Goal: Find specific page/section: Find specific page/section

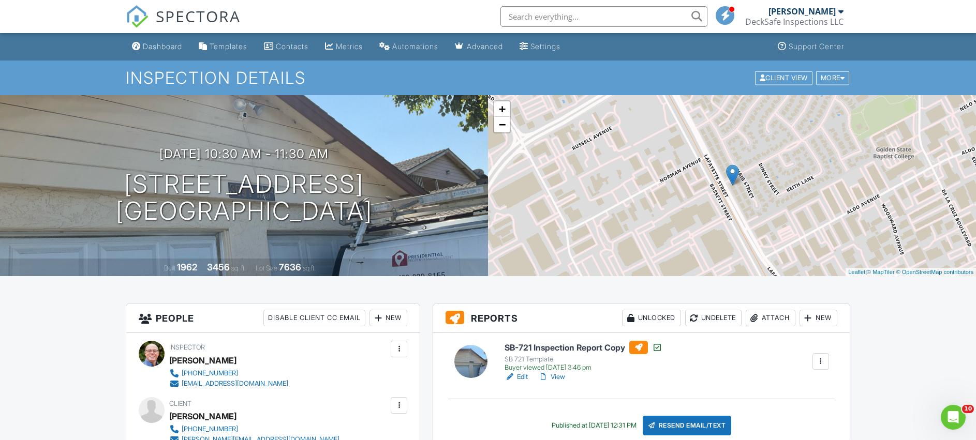
click at [841, 13] on div at bounding box center [840, 11] width 5 height 8
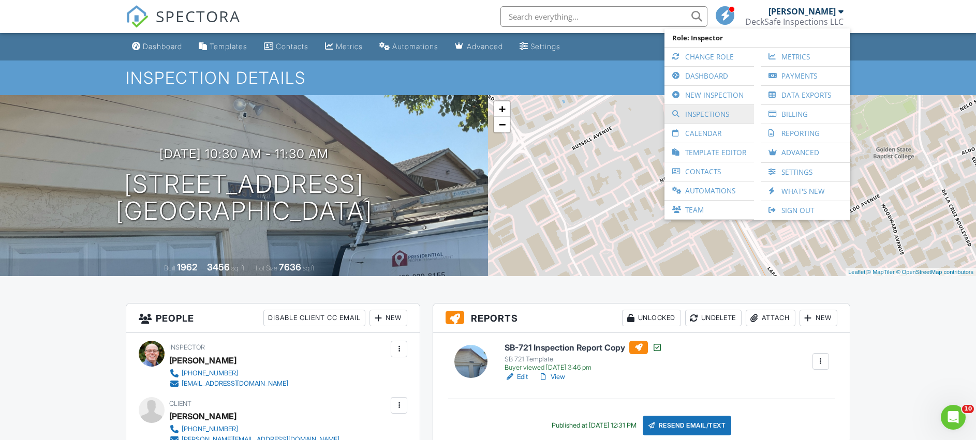
click at [698, 114] on link "Inspections" at bounding box center [708, 114] width 79 height 19
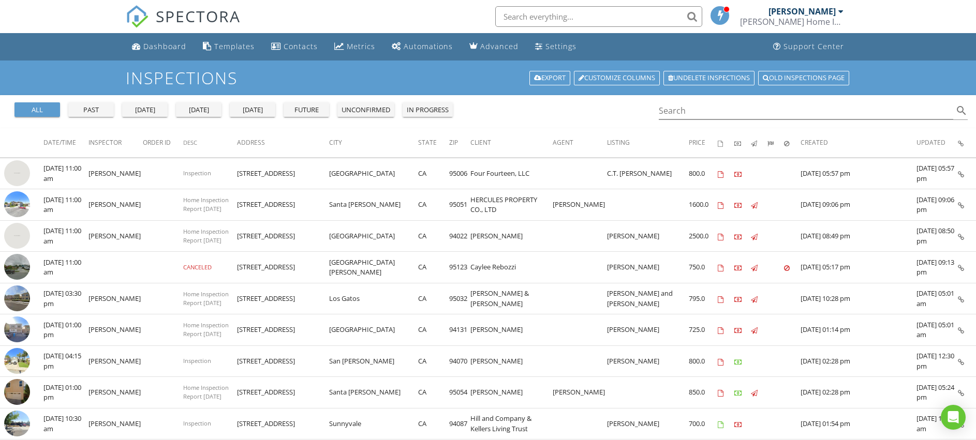
click at [33, 108] on div "all" at bounding box center [37, 110] width 37 height 10
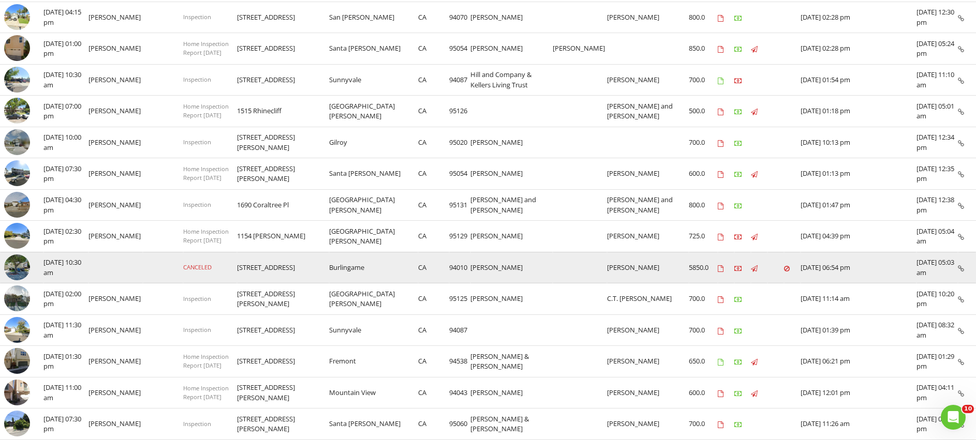
scroll to position [362, 0]
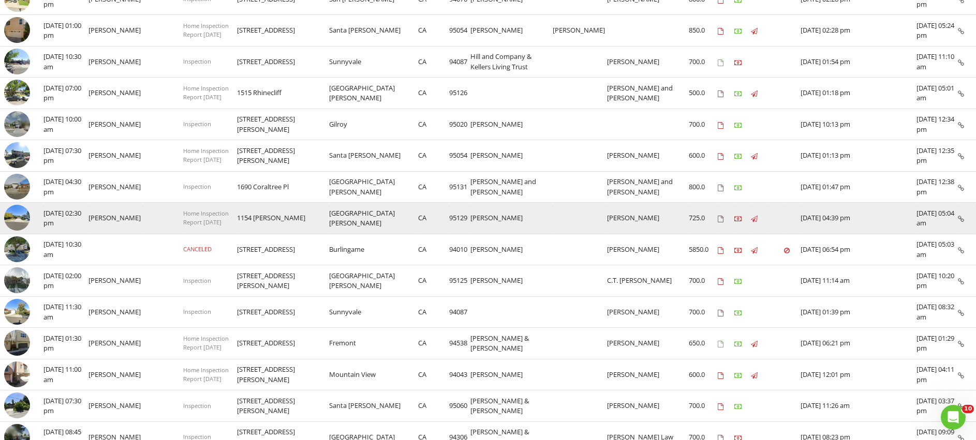
click at [14, 218] on img at bounding box center [17, 218] width 26 height 26
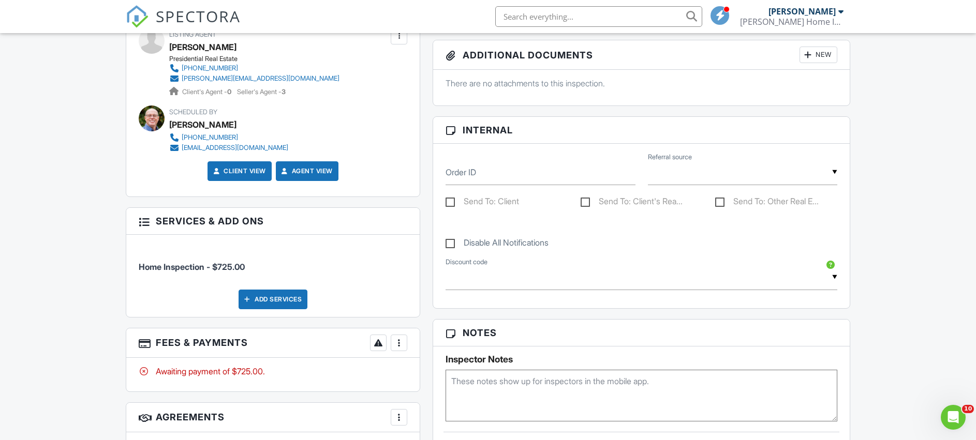
scroll to position [469, 0]
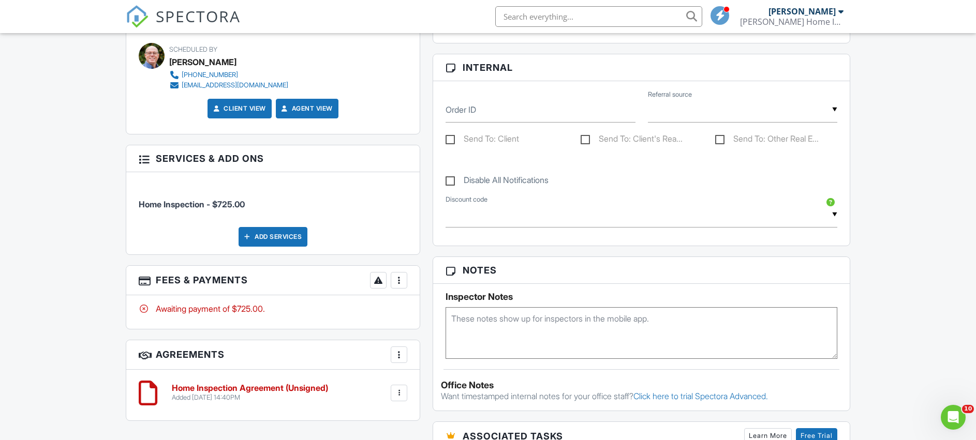
click at [397, 279] on div at bounding box center [399, 280] width 10 height 10
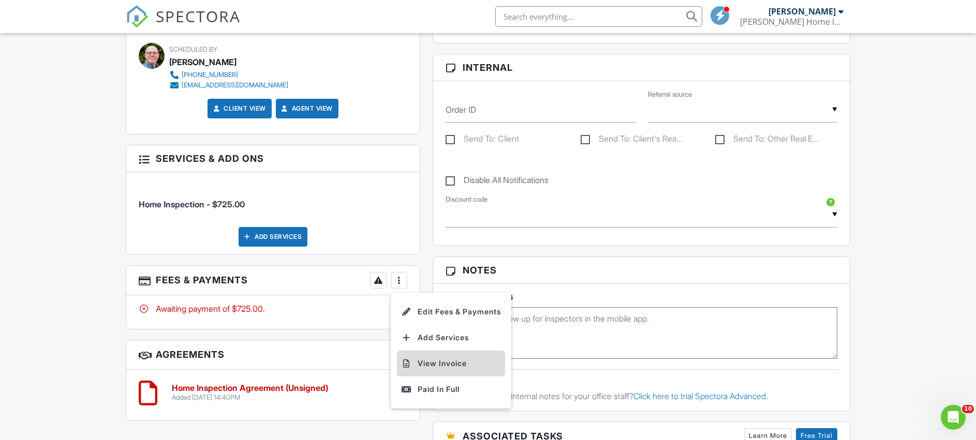
click at [443, 364] on li "View Invoice" at bounding box center [451, 364] width 108 height 26
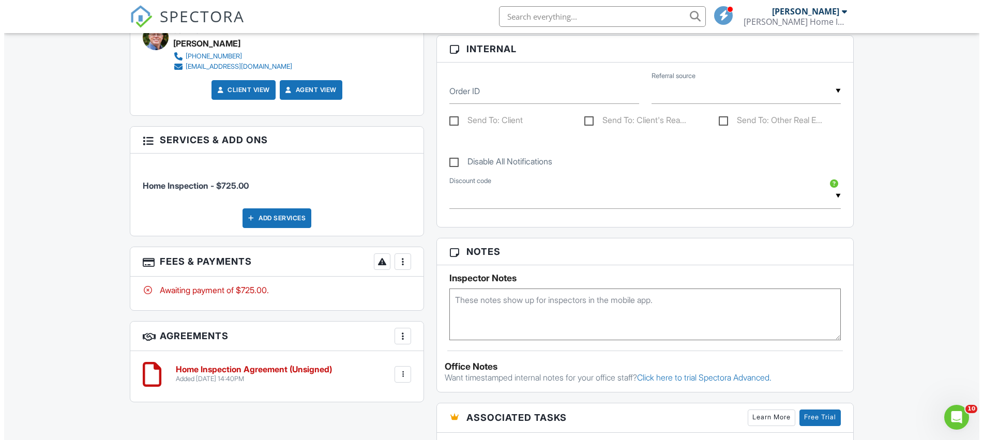
scroll to position [520, 0]
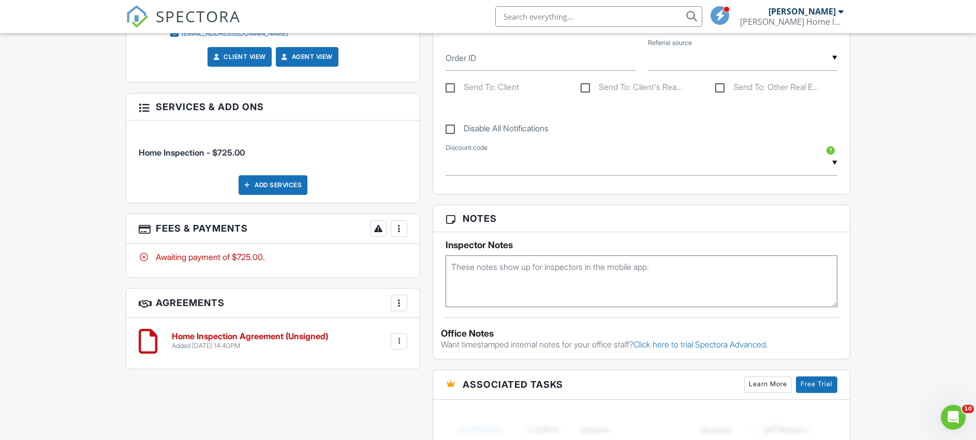
click at [400, 229] on div at bounding box center [399, 228] width 10 height 10
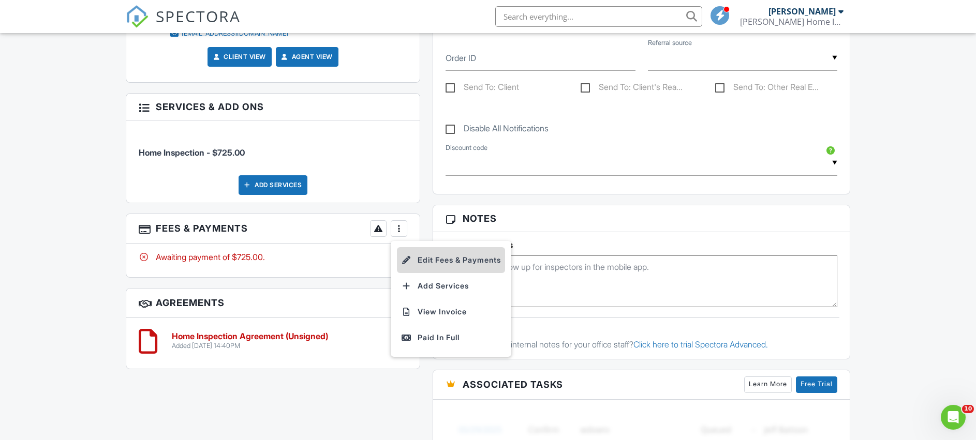
click at [434, 258] on li "Edit Fees & Payments" at bounding box center [451, 260] width 108 height 26
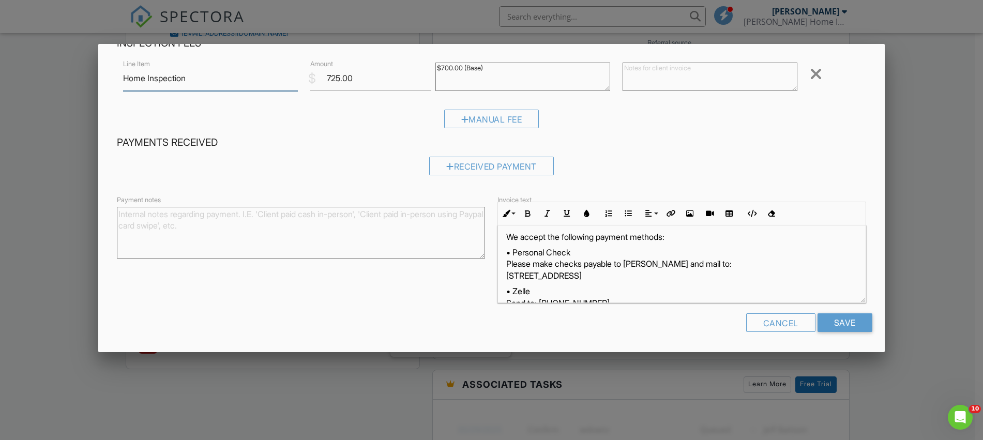
scroll to position [52, 0]
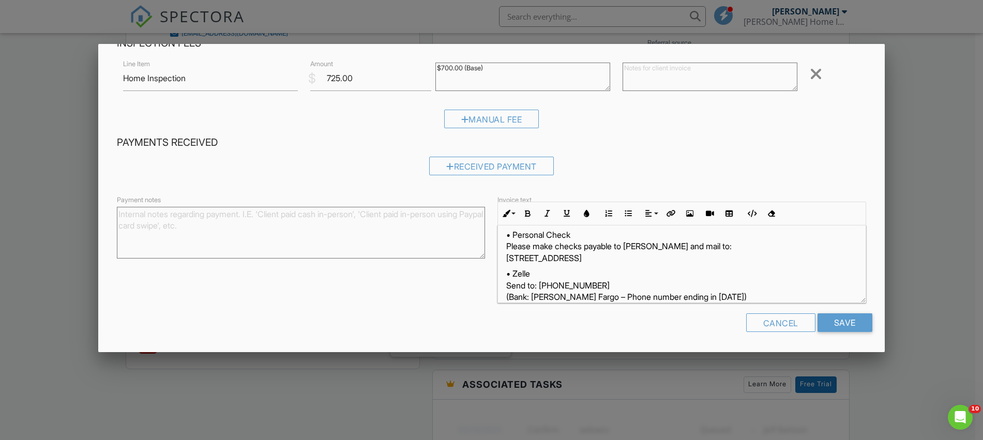
click at [812, 70] on div at bounding box center [816, 74] width 12 height 17
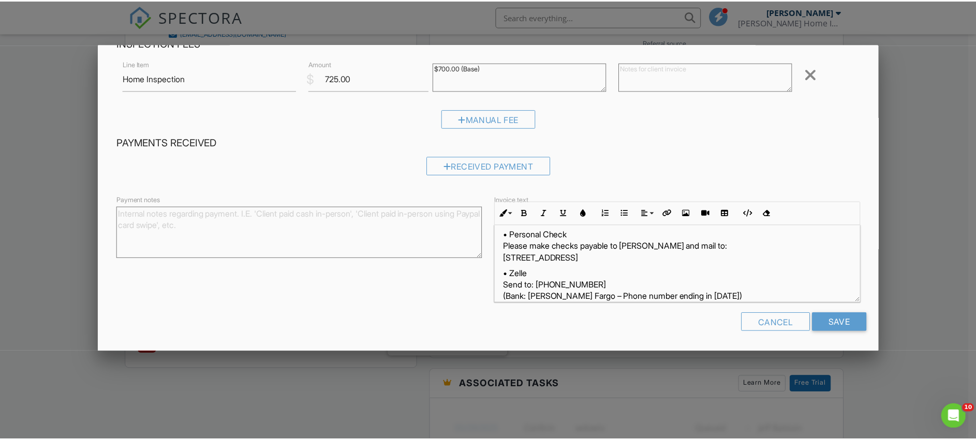
scroll to position [7, 0]
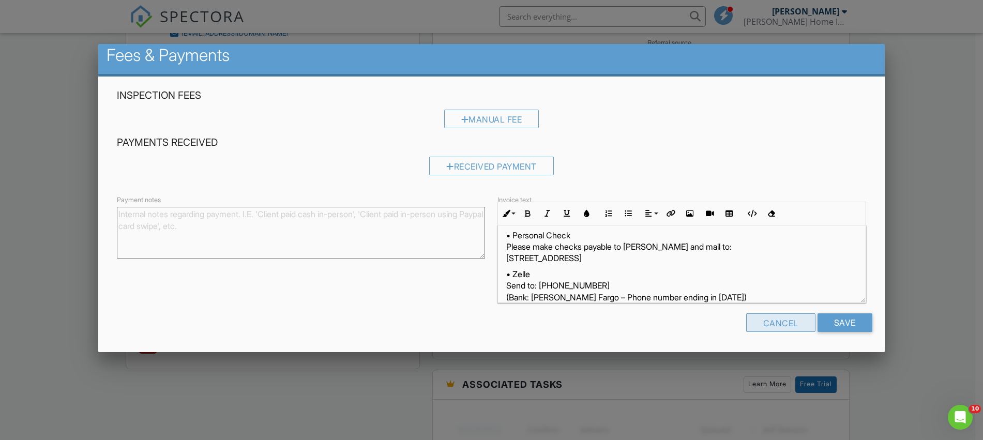
click at [767, 326] on div "Cancel" at bounding box center [780, 322] width 69 height 19
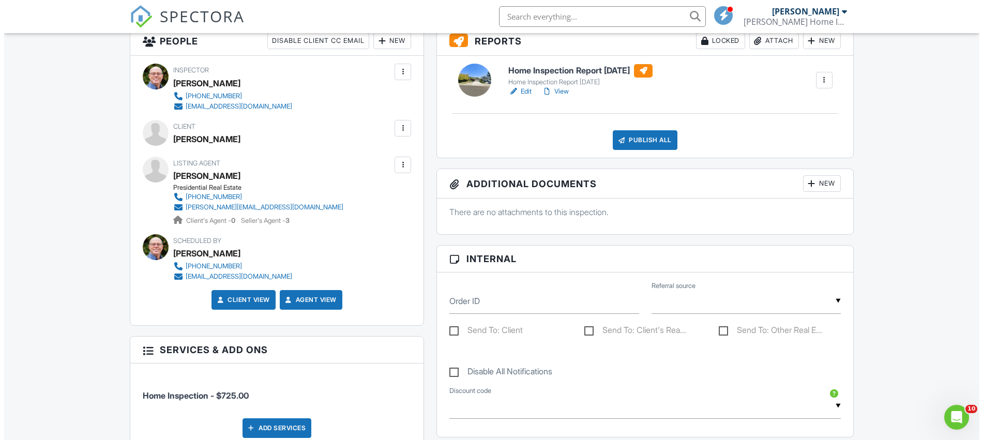
scroll to position [262, 0]
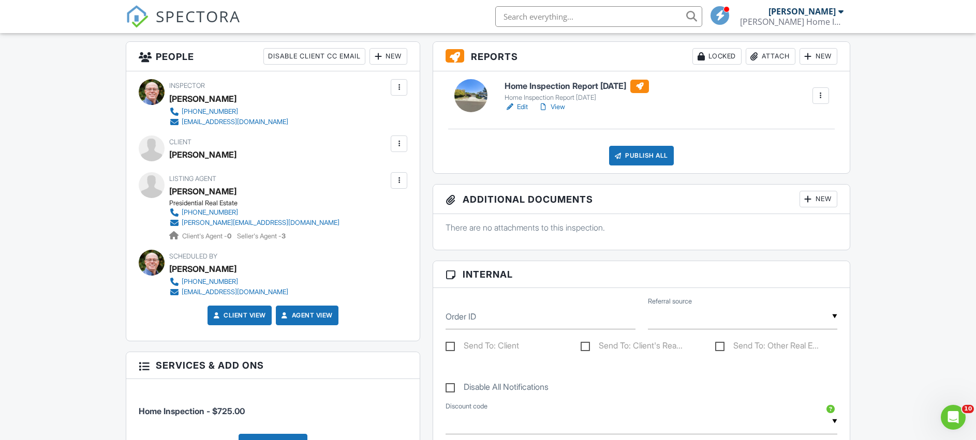
click at [840, 10] on div at bounding box center [840, 11] width 5 height 8
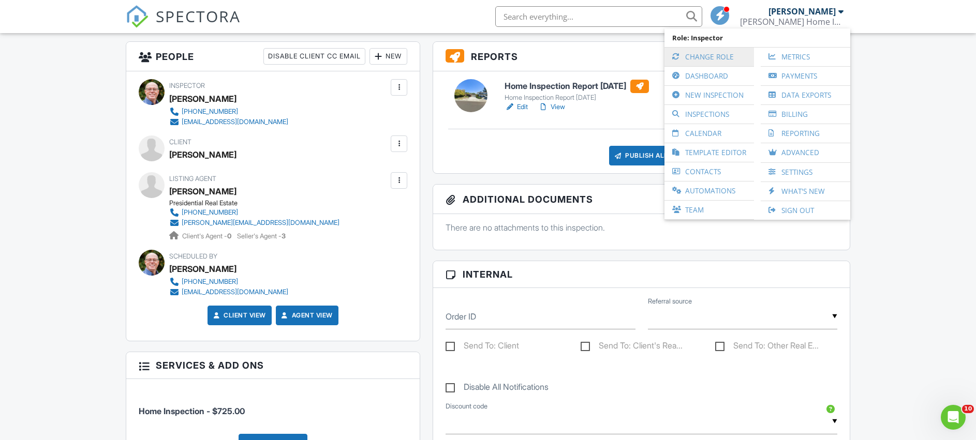
click at [698, 56] on link "Change Role" at bounding box center [708, 57] width 79 height 19
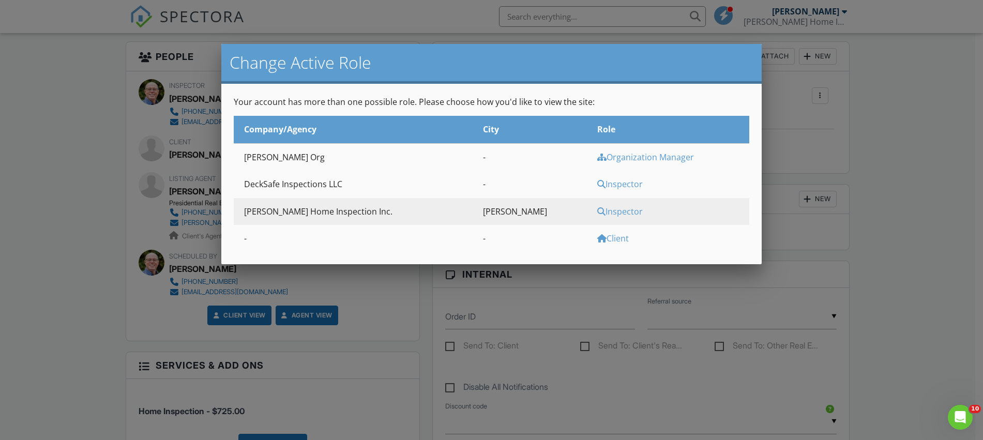
click at [597, 184] on div "Inspector" at bounding box center [671, 183] width 149 height 11
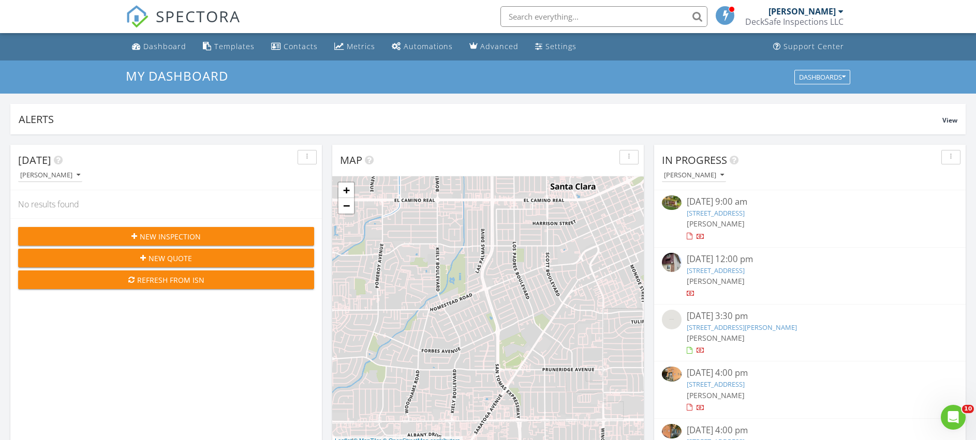
click at [839, 10] on div at bounding box center [840, 11] width 5 height 8
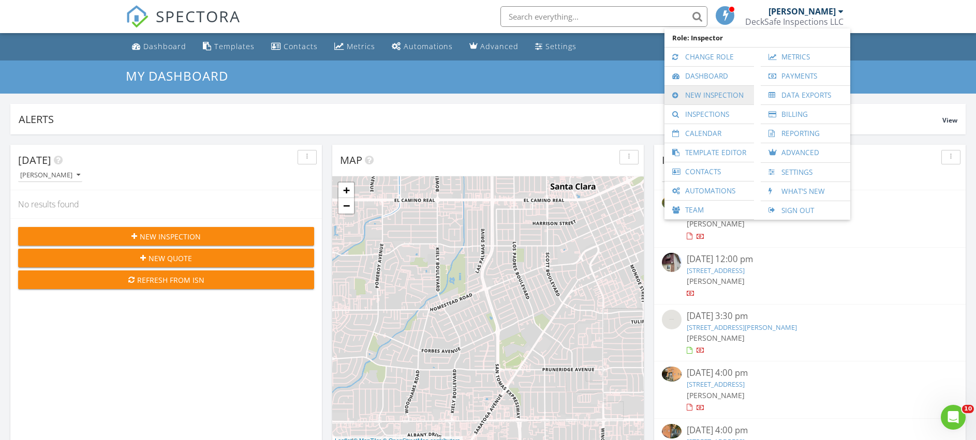
click at [701, 97] on link "New Inspection" at bounding box center [708, 95] width 79 height 19
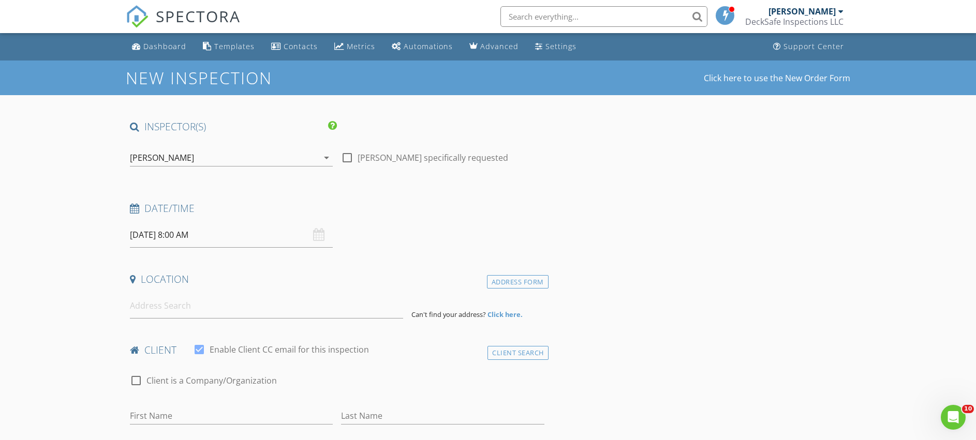
click at [839, 11] on div at bounding box center [840, 11] width 5 height 8
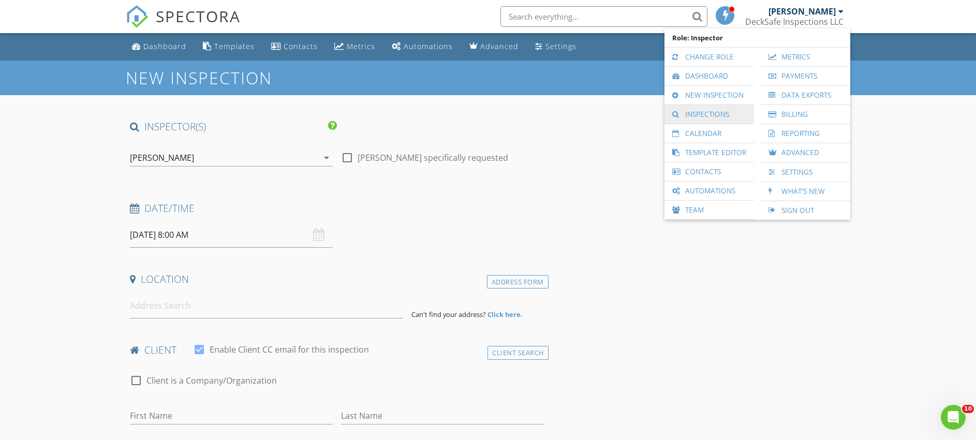
click at [698, 115] on link "Inspections" at bounding box center [708, 114] width 79 height 19
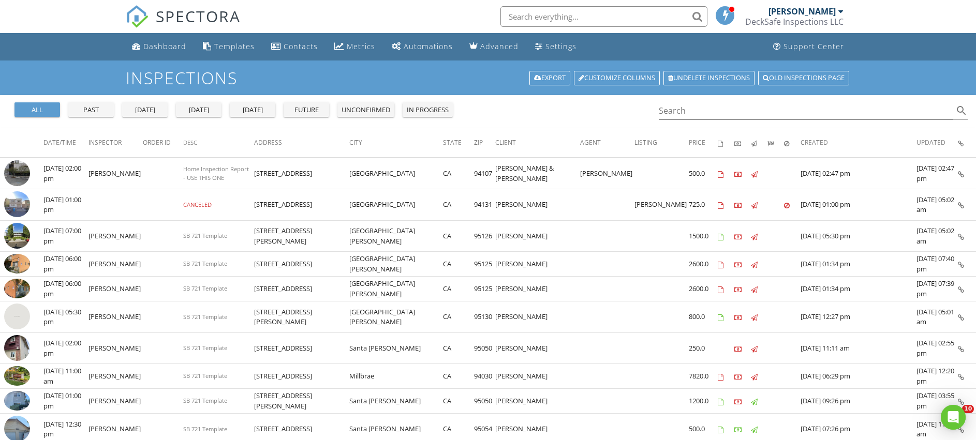
click at [28, 109] on div "all" at bounding box center [37, 110] width 37 height 10
click at [542, 9] on input "text" at bounding box center [603, 16] width 207 height 21
paste input "spi-9362493"
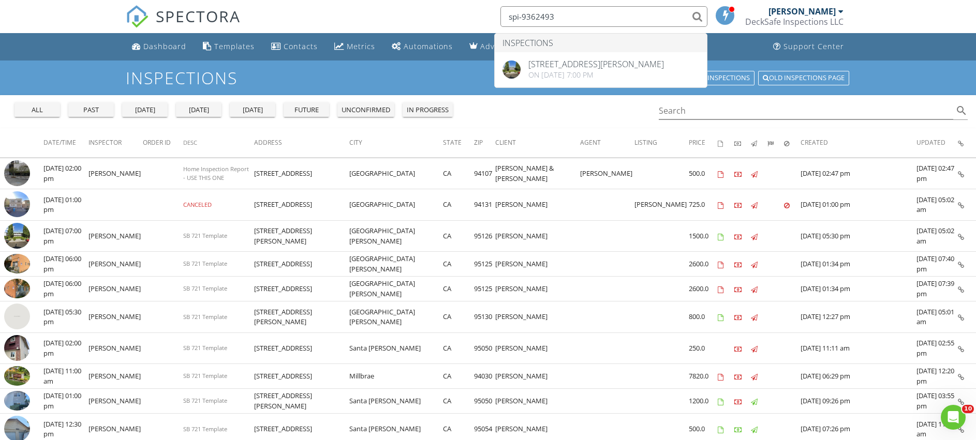
click at [561, 13] on input "spi-9362493" at bounding box center [603, 16] width 207 height 21
drag, startPoint x: 560, startPoint y: 13, endPoint x: 486, endPoint y: 17, distance: 74.6
click at [486, 17] on div "SPECTORA spi-9362493 Inspections 913 Delbert Way, San Jose, CA 95126 On 08/26/2…" at bounding box center [488, 16] width 724 height 33
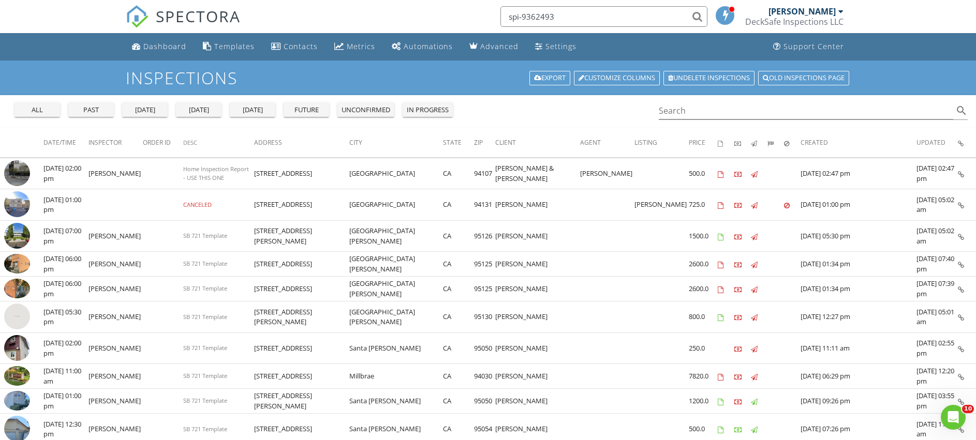
paste input "053032"
click at [561, 16] on input "spi-9053032" at bounding box center [603, 16] width 207 height 21
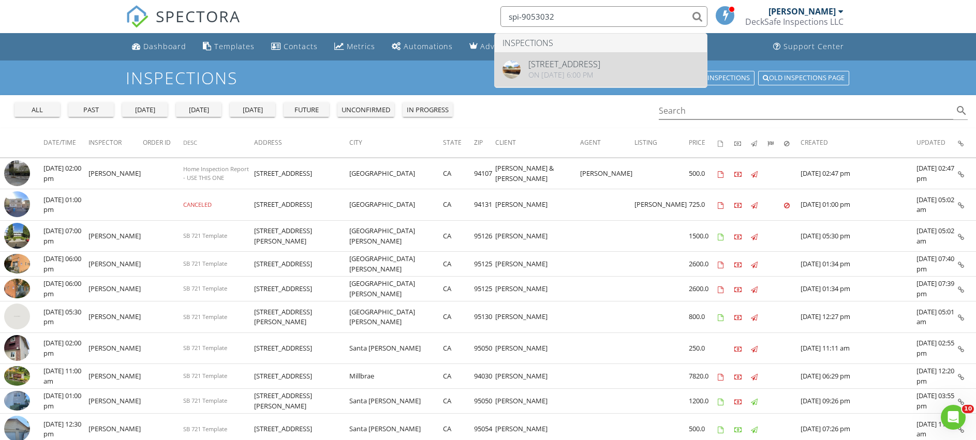
type input "spi-9053032"
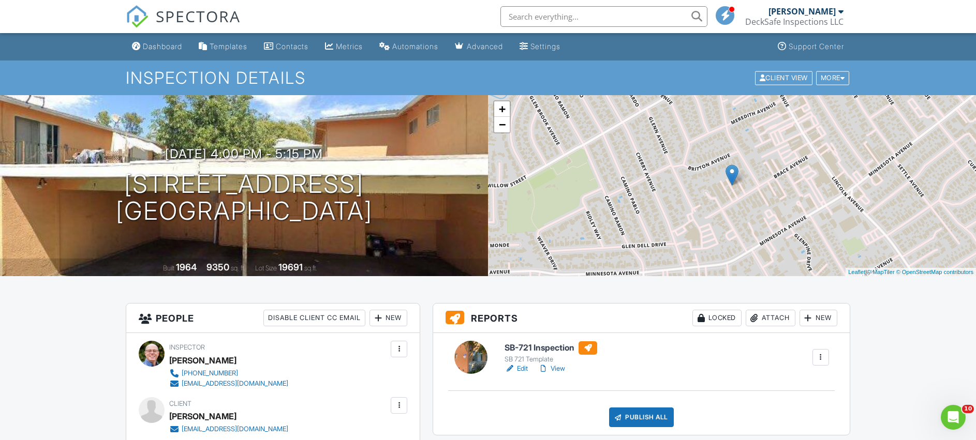
click at [562, 22] on input "text" at bounding box center [603, 16] width 207 height 21
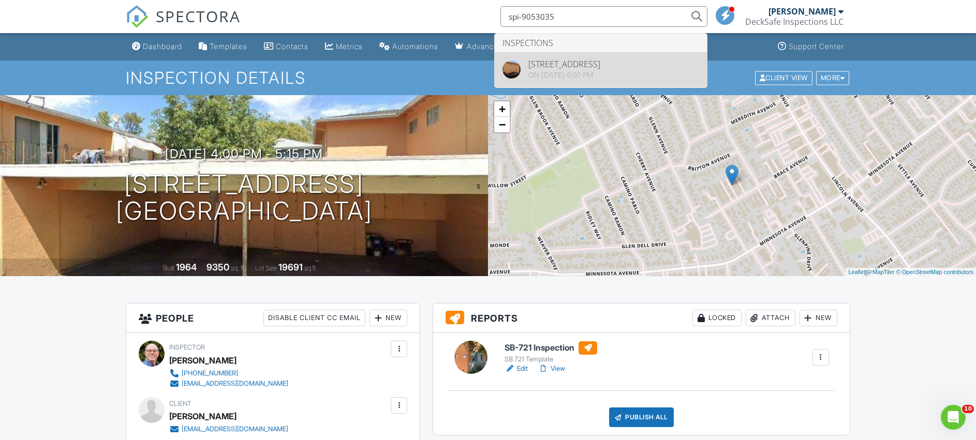
type input "spi-9053035"
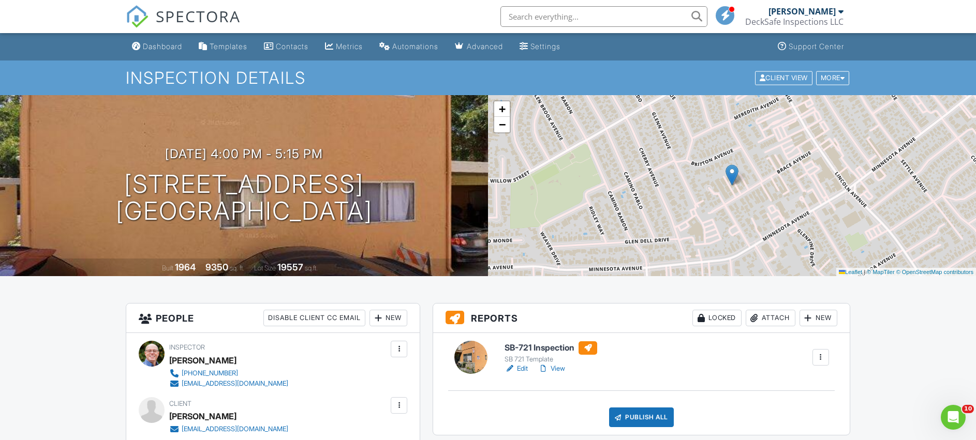
click at [840, 11] on div at bounding box center [840, 11] width 5 height 8
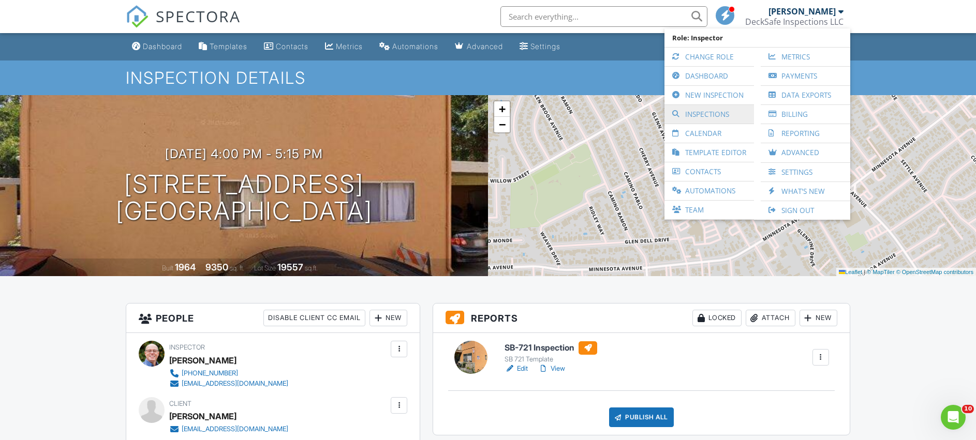
click at [691, 117] on link "Inspections" at bounding box center [708, 114] width 79 height 19
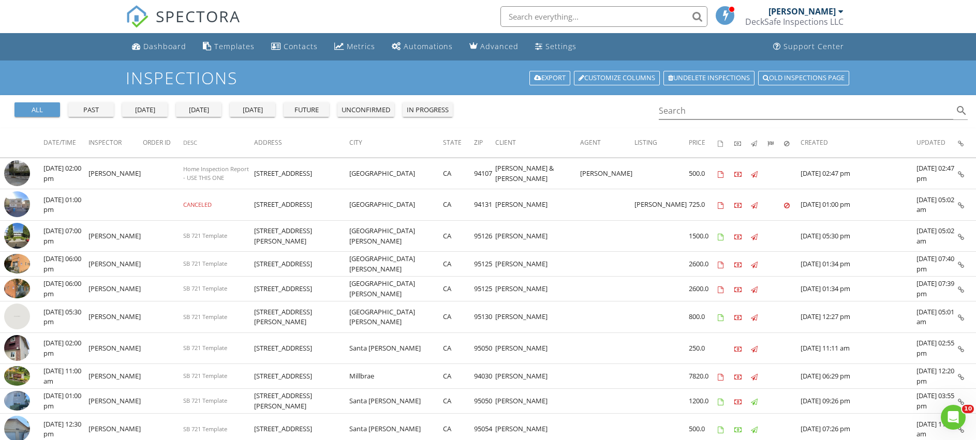
click at [539, 18] on input "text" at bounding box center [603, 16] width 207 height 21
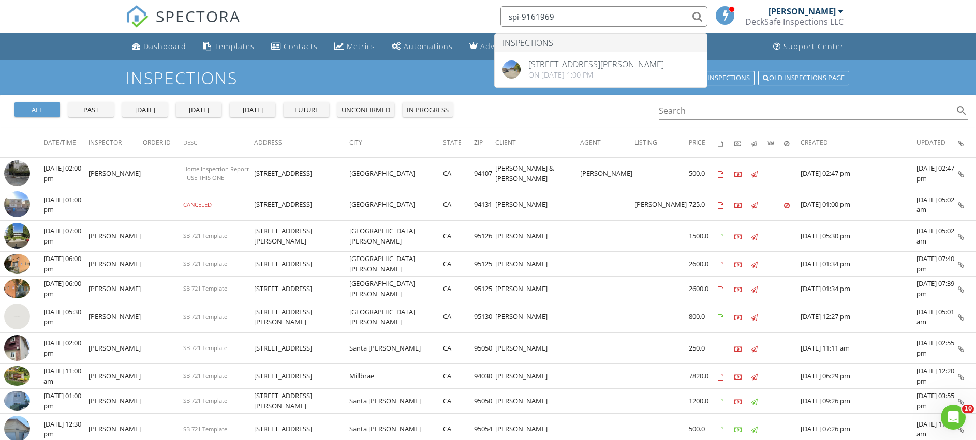
drag, startPoint x: 565, startPoint y: 11, endPoint x: 502, endPoint y: 18, distance: 63.9
click at [502, 18] on input "spi-9161969" at bounding box center [603, 16] width 207 height 21
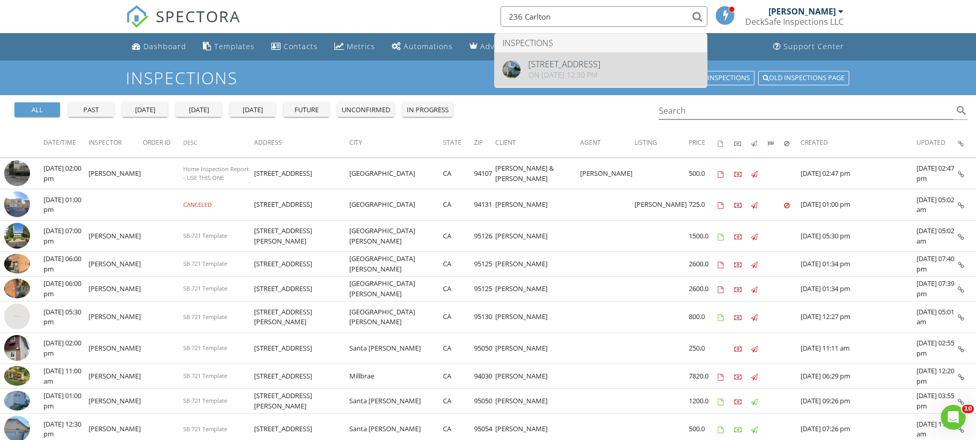
type input "236 Carlton"
